Goal: Transaction & Acquisition: Purchase product/service

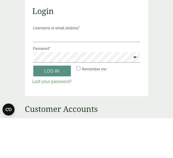
click at [81, 76] on input "Username or email address *" at bounding box center [86, 77] width 107 height 11
type input "**********"
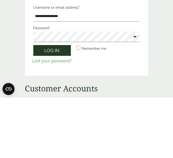
click at [56, 111] on button "Log in" at bounding box center [52, 111] width 38 height 11
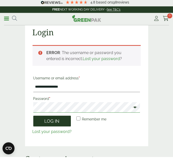
scroll to position [18, 0]
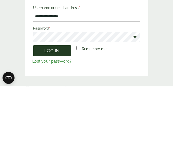
click at [58, 123] on button "Log in" at bounding box center [52, 122] width 38 height 11
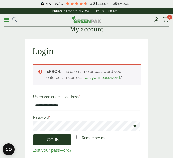
scroll to position [64, 0]
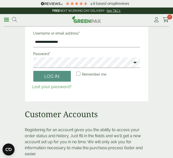
click at [61, 56] on label "Password *" at bounding box center [86, 53] width 107 height 7
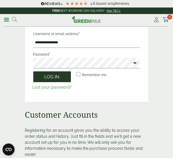
click at [54, 77] on button "Log in" at bounding box center [52, 76] width 38 height 11
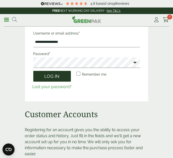
scroll to position [41, 0]
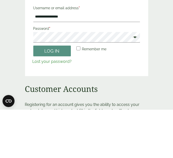
click at [134, 85] on span at bounding box center [133, 86] width 7 height 6
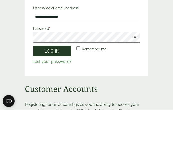
click at [59, 98] on button "Log in" at bounding box center [52, 99] width 38 height 11
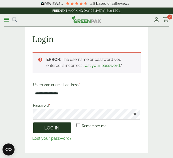
scroll to position [64, 0]
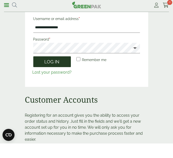
click at [53, 77] on button "Log in" at bounding box center [52, 76] width 38 height 11
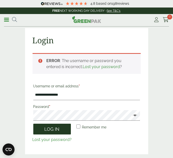
scroll to position [0, 0]
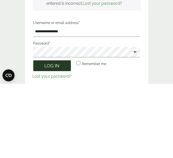
click at [53, 139] on button "Log in" at bounding box center [52, 139] width 38 height 11
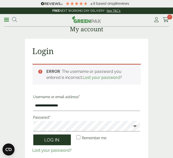
scroll to position [64, 0]
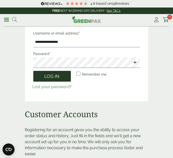
click at [53, 76] on button "Log in" at bounding box center [52, 76] width 38 height 11
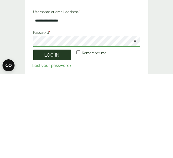
scroll to position [5, 0]
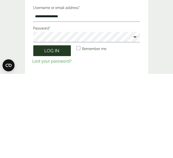
click at [55, 135] on button "Log in" at bounding box center [52, 134] width 38 height 11
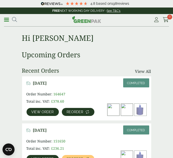
click at [74, 111] on span "Reorder" at bounding box center [75, 112] width 17 height 4
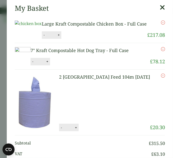
click at [46, 37] on button "-" at bounding box center [44, 35] width 4 height 4
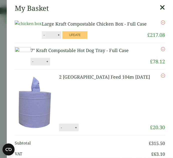
type input "*"
click at [50, 64] on button "+" at bounding box center [47, 61] width 5 height 4
type input "*"
click at [76, 65] on button "Update" at bounding box center [63, 62] width 25 height 8
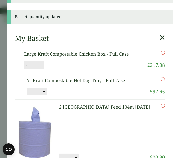
scroll to position [27, 0]
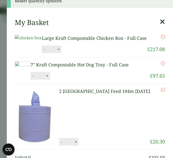
click at [50, 78] on button "+" at bounding box center [47, 76] width 5 height 4
type input "*"
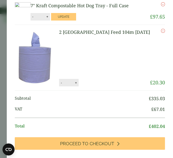
scroll to position [87, 0]
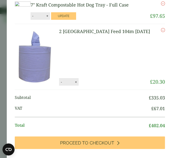
click at [63, 84] on button "-" at bounding box center [61, 82] width 4 height 4
type input "*"
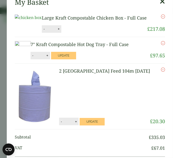
scroll to position [0, 0]
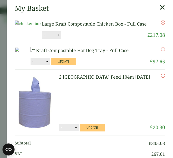
click at [46, 37] on button "-" at bounding box center [44, 35] width 4 height 4
click at [42, 27] on img at bounding box center [28, 24] width 27 height 6
click at [46, 37] on button "-" at bounding box center [44, 35] width 4 height 4
type input "*"
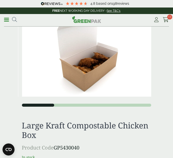
scroll to position [19, 0]
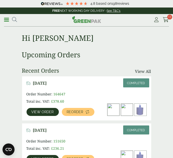
click at [43, 109] on link "View order" at bounding box center [43, 112] width 32 height 8
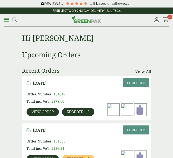
click at [79, 112] on span "Reorder" at bounding box center [75, 112] width 17 height 4
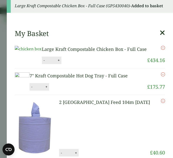
scroll to position [49, 0]
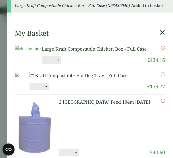
click at [46, 62] on button "-" at bounding box center [44, 60] width 4 height 4
click at [56, 65] on input "*" at bounding box center [51, 60] width 10 height 11
click at [46, 62] on button "-" at bounding box center [44, 60] width 4 height 4
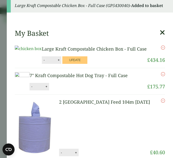
click at [46, 62] on button "-" at bounding box center [44, 60] width 4 height 4
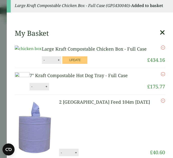
click at [46, 62] on button "-" at bounding box center [44, 60] width 4 height 4
type input "*"
click at [49, 89] on button "+" at bounding box center [46, 86] width 5 height 4
type input "**"
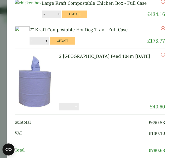
scroll to position [21, 0]
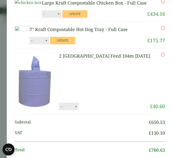
click at [59, 110] on link at bounding box center [37, 82] width 44 height 58
click at [63, 109] on button "-" at bounding box center [61, 106] width 4 height 4
type input "*"
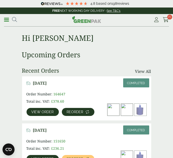
click at [78, 112] on span "Reorder" at bounding box center [75, 112] width 17 height 4
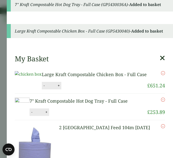
scroll to position [23, 0]
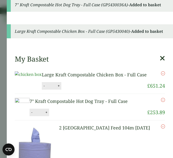
click at [46, 88] on button "-" at bounding box center [44, 86] width 4 height 4
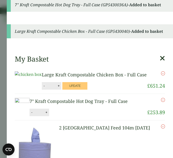
click at [46, 88] on button "-" at bounding box center [44, 86] width 4 height 4
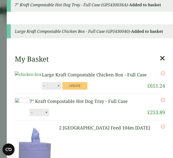
click at [46, 88] on button "-" at bounding box center [44, 86] width 4 height 4
type input "*"
click at [60, 90] on div "- * +" at bounding box center [52, 86] width 20 height 8
click at [42, 77] on img at bounding box center [28, 74] width 27 height 6
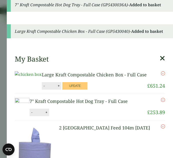
click at [42, 77] on img at bounding box center [28, 74] width 27 height 6
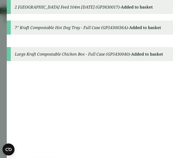
scroll to position [0, 0]
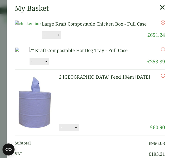
click at [46, 37] on button "-" at bounding box center [44, 35] width 4 height 4
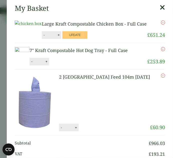
click at [46, 37] on button "-" at bounding box center [44, 35] width 4 height 4
click at [56, 40] on input "**" at bounding box center [51, 35] width 10 height 11
click at [46, 37] on button "-" at bounding box center [44, 35] width 4 height 4
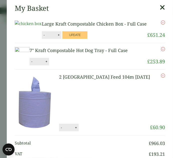
click at [46, 37] on button "-" at bounding box center [44, 35] width 4 height 4
click at [56, 40] on input "*" at bounding box center [51, 35] width 10 height 11
click at [46, 37] on button "-" at bounding box center [44, 35] width 4 height 4
click at [56, 40] on input "*" at bounding box center [51, 35] width 10 height 11
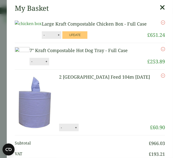
click at [46, 37] on button "-" at bounding box center [44, 35] width 4 height 4
click at [56, 40] on input "*" at bounding box center [51, 35] width 10 height 11
click at [46, 37] on button "-" at bounding box center [44, 35] width 4 height 4
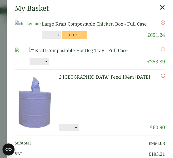
click at [46, 37] on button "-" at bounding box center [44, 35] width 4 height 4
type input "*"
click at [87, 39] on button "Update" at bounding box center [74, 35] width 25 height 8
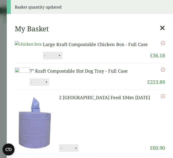
click at [34, 84] on button "-" at bounding box center [32, 82] width 4 height 4
type input "**"
click at [75, 86] on button "Update" at bounding box center [62, 82] width 25 height 8
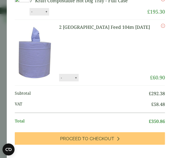
scroll to position [93, 0]
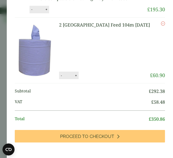
click at [63, 78] on button "-" at bounding box center [61, 75] width 4 height 4
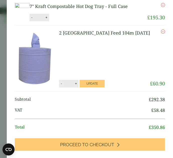
click at [63, 86] on button "-" at bounding box center [61, 83] width 4 height 4
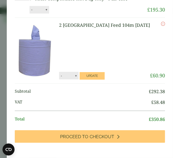
click at [59, 80] on link at bounding box center [37, 51] width 44 height 58
click at [63, 78] on button "-" at bounding box center [61, 76] width 4 height 4
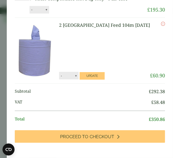
type input "*"
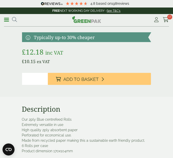
scroll to position [140, 0]
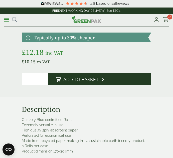
click at [72, 82] on span "Add to Basket" at bounding box center [80, 80] width 35 height 6
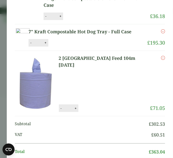
scroll to position [48, 0]
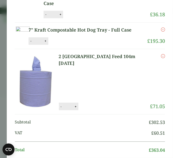
click at [63, 109] on button "-" at bounding box center [61, 106] width 4 height 4
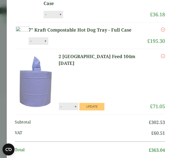
click at [63, 109] on button "-" at bounding box center [61, 106] width 4 height 4
type input "*"
click at [101, 110] on button "Update" at bounding box center [91, 107] width 25 height 8
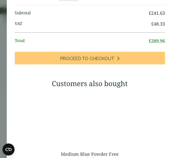
scroll to position [150, 0]
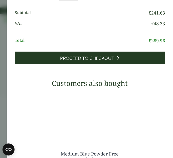
click at [108, 61] on span "Proceed to Checkout" at bounding box center [87, 59] width 54 height 6
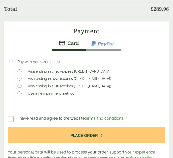
scroll to position [700, 0]
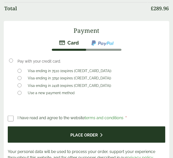
click at [88, 143] on button "Place order" at bounding box center [86, 134] width 157 height 16
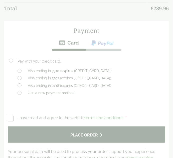
scroll to position [730, 0]
